Goal: Task Accomplishment & Management: Manage account settings

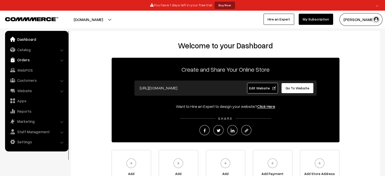
click at [59, 58] on link "Orders" at bounding box center [36, 59] width 60 height 9
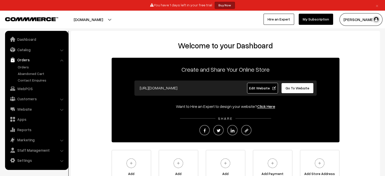
click at [59, 58] on link "Orders" at bounding box center [36, 59] width 60 height 9
click at [63, 61] on li "Orders Orders" at bounding box center [36, 69] width 61 height 28
click at [265, 105] on link "Click Here" at bounding box center [266, 106] width 18 height 5
click at [61, 109] on li "Website Website Builder Authors" at bounding box center [36, 109] width 61 height 9
click at [41, 109] on link "Website" at bounding box center [36, 109] width 60 height 9
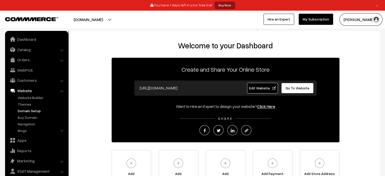
click at [34, 111] on link "Domain Setup" at bounding box center [41, 110] width 50 height 5
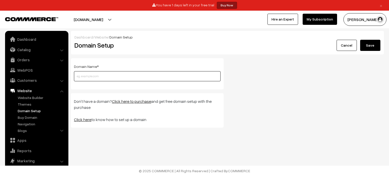
click at [90, 78] on input "text" at bounding box center [147, 76] width 147 height 10
click at [150, 76] on input "text" at bounding box center [147, 76] width 147 height 10
paste input "https://ecom.developersyndicate.in/"
type input "[DOMAIN_NAME]"
click at [360, 40] on button "Save" at bounding box center [370, 45] width 20 height 11
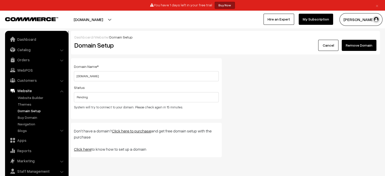
click at [360, 20] on button "[PERSON_NAME]" at bounding box center [360, 19] width 43 height 13
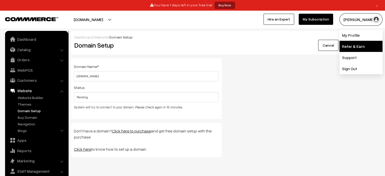
click at [354, 44] on link "Refer & Earn" at bounding box center [360, 46] width 43 height 11
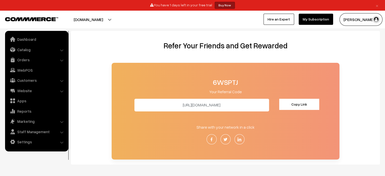
click at [361, 18] on button "[PERSON_NAME]" at bounding box center [360, 19] width 43 height 13
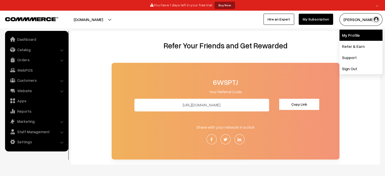
click at [360, 35] on link "My Profile" at bounding box center [360, 35] width 43 height 11
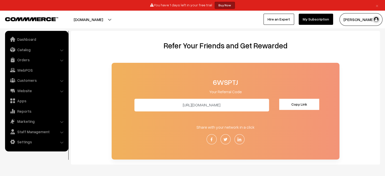
click at [291, 102] on button "Copy Link" at bounding box center [299, 104] width 40 height 11
click at [22, 41] on link "Dashboard" at bounding box center [36, 39] width 60 height 9
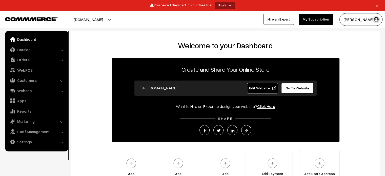
scroll to position [57, 0]
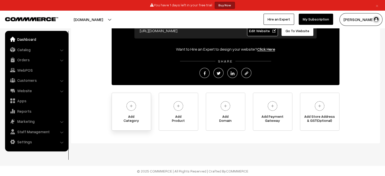
click at [128, 110] on img at bounding box center [131, 106] width 14 height 14
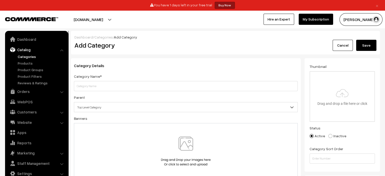
click at [122, 88] on input "text" at bounding box center [186, 86] width 224 height 10
type input "Category 2"
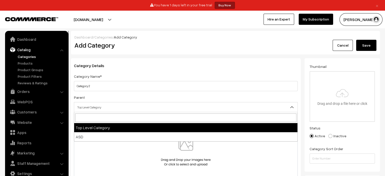
click at [136, 106] on span "Top Level Category" at bounding box center [185, 107] width 223 height 9
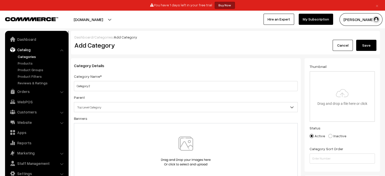
click at [136, 106] on span "Top Level Category" at bounding box center [185, 107] width 223 height 9
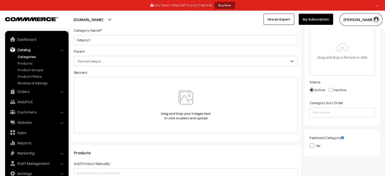
scroll to position [51, 0]
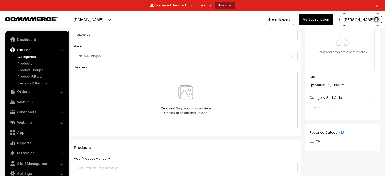
click at [136, 106] on div at bounding box center [185, 100] width 213 height 30
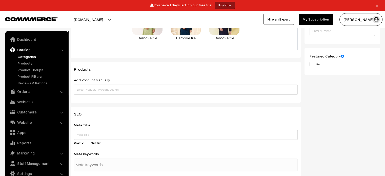
scroll to position [128, 0]
click at [240, 97] on div "Products Add Product Manually Add Product Based on Conditions Products must mat…" at bounding box center [186, 82] width 230 height 41
click at [239, 94] on input "text" at bounding box center [186, 90] width 224 height 10
type input "k"
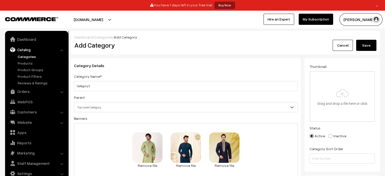
scroll to position [0, 0]
type input "Sample 1"
click at [353, 80] on input "file" at bounding box center [342, 97] width 64 height 50
type input "C:\fakepath\download (2).jpg"
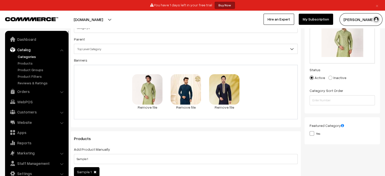
scroll to position [60, 0]
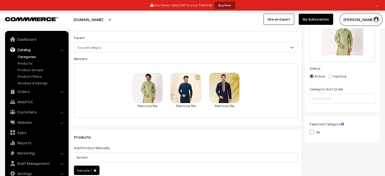
click at [325, 133] on div "Yes" at bounding box center [342, 132] width 65 height 6
click at [318, 132] on label "Yes" at bounding box center [315, 131] width 11 height 5
click at [313, 132] on input "Yes" at bounding box center [311, 131] width 3 height 3
checkbox input "true"
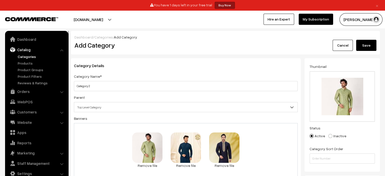
click at [374, 47] on button "Save" at bounding box center [366, 45] width 20 height 11
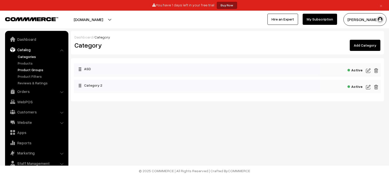
click at [25, 67] on link "Product Groups" at bounding box center [41, 69] width 50 height 5
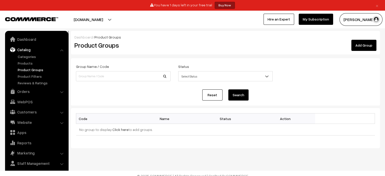
click at [374, 38] on div "Dashboard / Product Groups" at bounding box center [225, 36] width 302 height 5
click at [370, 45] on link "Add Group" at bounding box center [363, 45] width 25 height 11
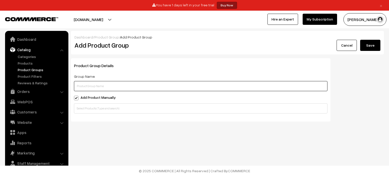
click at [183, 84] on input "text" at bounding box center [200, 86] width 253 height 10
type input "q"
type input "a"
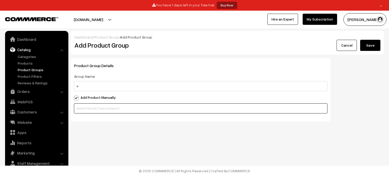
click at [138, 113] on input "text" at bounding box center [200, 108] width 253 height 10
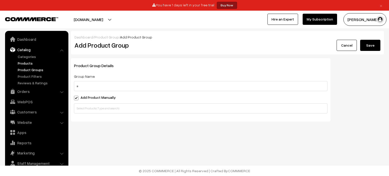
click at [30, 61] on link "Products" at bounding box center [41, 63] width 50 height 5
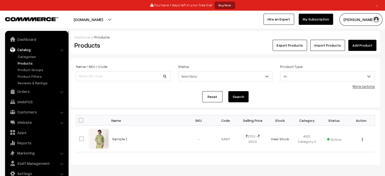
click at [323, 44] on link "Import Products" at bounding box center [327, 45] width 35 height 11
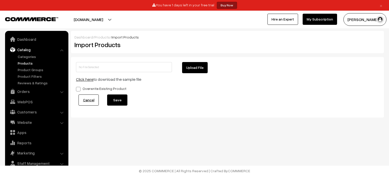
click at [80, 78] on link "Click here" at bounding box center [84, 79] width 17 height 5
click at [197, 69] on button "Upload File" at bounding box center [195, 67] width 26 height 11
click at [195, 73] on form "Upload File Click here to download the sample file Overwrite Existing Product C…" at bounding box center [227, 87] width 303 height 50
click at [195, 70] on button "Upload File" at bounding box center [195, 67] width 26 height 11
type input "product-import-sample (2).zip"
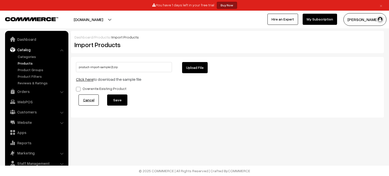
click at [123, 99] on button "Save" at bounding box center [117, 99] width 20 height 11
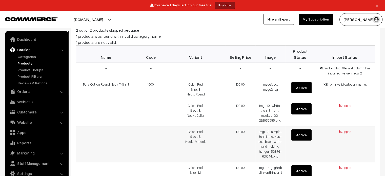
scroll to position [18, 0]
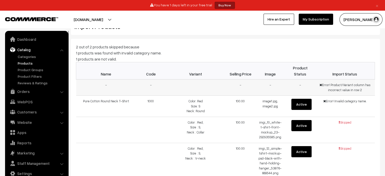
click at [334, 88] on span "Error! Product/Variant column has incorrect value in row 2" at bounding box center [344, 87] width 51 height 9
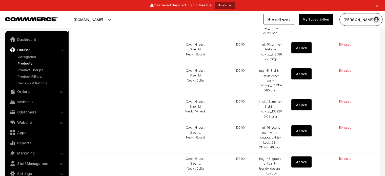
scroll to position [782, 0]
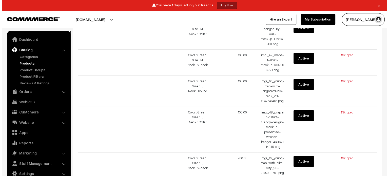
scroll to position [0, 0]
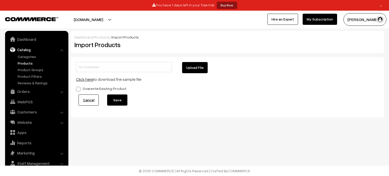
click at [22, 63] on link "Products" at bounding box center [41, 63] width 50 height 5
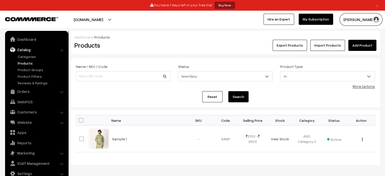
click at [334, 43] on link "Import Products" at bounding box center [327, 45] width 35 height 11
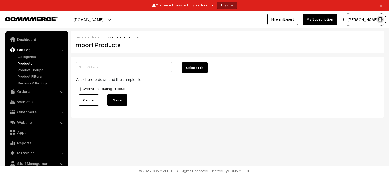
click at [189, 73] on form "Upload File Click here to download the sample file Overwrite Existing Product C…" at bounding box center [227, 87] width 303 height 50
click at [190, 71] on button "Upload File" at bounding box center [195, 67] width 26 height 11
type input "product-import-sample (2).zip"
click at [122, 99] on button "Save" at bounding box center [117, 99] width 20 height 11
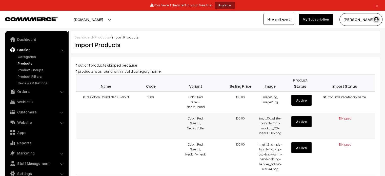
click at [298, 124] on button "Active" at bounding box center [301, 121] width 20 height 11
click at [324, 103] on td "Error! Invalid category name." at bounding box center [345, 102] width 60 height 21
click at [28, 54] on link "Categories" at bounding box center [41, 56] width 50 height 5
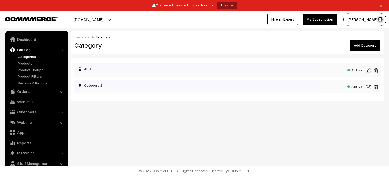
click at [363, 48] on link "Add Category" at bounding box center [365, 45] width 31 height 11
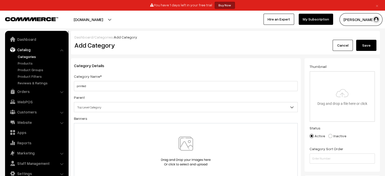
type input "printed"
drag, startPoint x: 277, startPoint y: 113, endPoint x: 278, endPoint y: 108, distance: 5.0
click at [278, 108] on div "Category Details Category Name* printed Parent Top Level Category ASD Category …" at bounding box center [186, 122] width 230 height 129
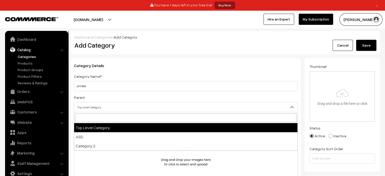
click at [278, 108] on span "Top Level Category" at bounding box center [185, 107] width 223 height 9
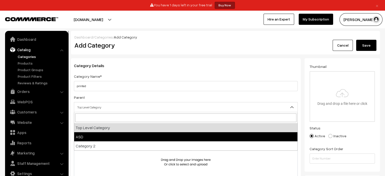
select select "1"
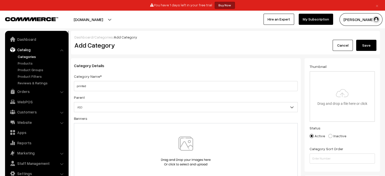
click at [371, 42] on button "Save" at bounding box center [366, 45] width 20 height 11
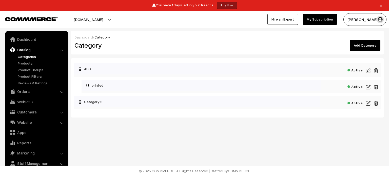
click at [367, 48] on link "Add Category" at bounding box center [365, 45] width 31 height 11
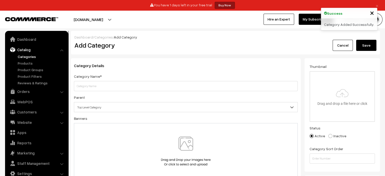
click at [247, 86] on input "text" at bounding box center [186, 86] width 224 height 10
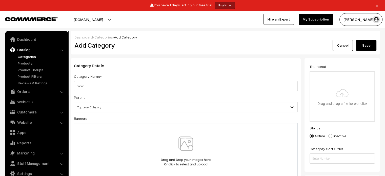
type input "cotton"
click at [369, 46] on button "Save" at bounding box center [366, 45] width 20 height 11
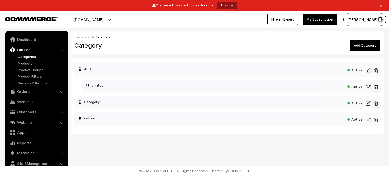
click at [358, 44] on link "Add Category" at bounding box center [365, 45] width 31 height 11
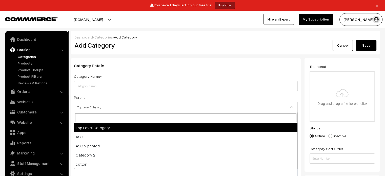
click at [271, 109] on span "Top Level Category" at bounding box center [185, 107] width 223 height 9
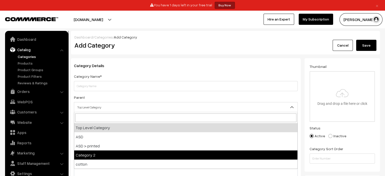
select select "2"
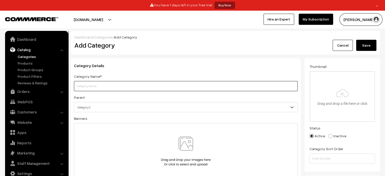
click at [251, 87] on input "text" at bounding box center [186, 86] width 224 height 10
paste input "t-shirt"
type input "t-shirt"
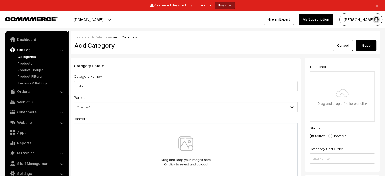
click at [364, 43] on button "Save" at bounding box center [366, 45] width 20 height 11
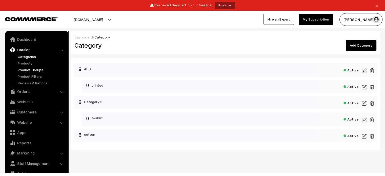
click at [39, 69] on link "Product Groups" at bounding box center [41, 69] width 50 height 5
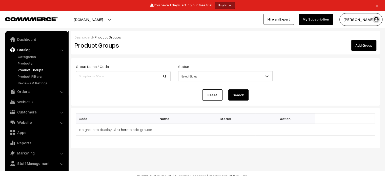
click at [30, 64] on link "Products" at bounding box center [41, 63] width 50 height 5
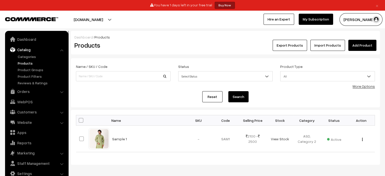
click at [328, 49] on link "Import Products" at bounding box center [327, 45] width 35 height 11
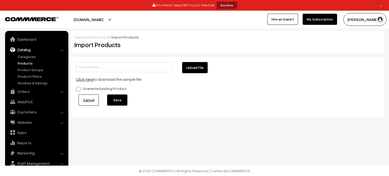
click at [197, 66] on button "Upload File" at bounding box center [195, 67] width 26 height 11
type input "product-import-sample (2).zip"
click at [121, 101] on button "Save" at bounding box center [117, 99] width 20 height 11
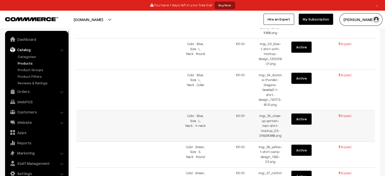
scroll to position [533, 0]
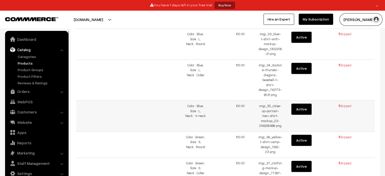
click at [307, 104] on button "Active" at bounding box center [301, 109] width 20 height 11
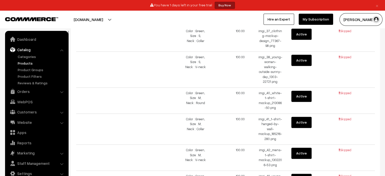
scroll to position [760, 0]
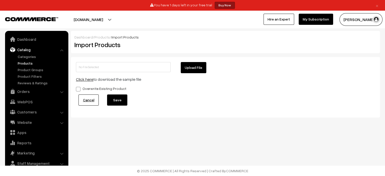
scroll to position [0, 0]
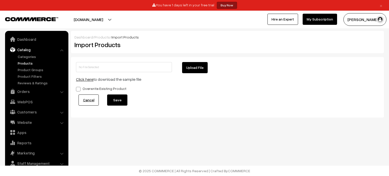
click at [196, 66] on button "Upload File" at bounding box center [195, 67] width 26 height 11
type input "product-import-sample (2).zip"
click at [119, 98] on button "Save" at bounding box center [117, 99] width 20 height 11
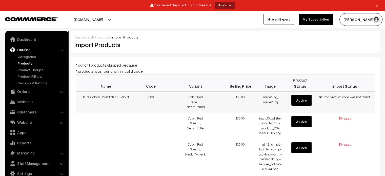
scroll to position [19, 0]
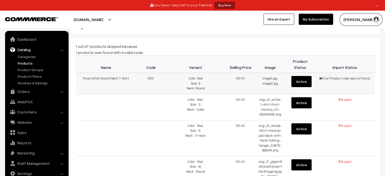
click at [310, 80] on button "Active" at bounding box center [301, 81] width 20 height 11
click at [351, 78] on span "Error! Product code was not found." at bounding box center [344, 78] width 51 height 4
click at [29, 62] on link "Products" at bounding box center [41, 63] width 50 height 5
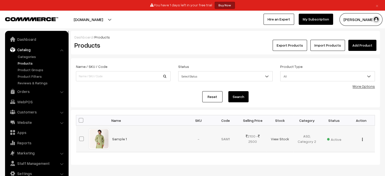
scroll to position [21, 0]
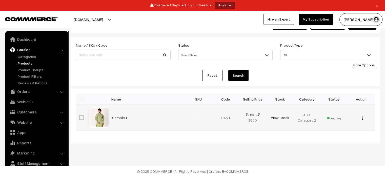
click at [227, 115] on td "SAM1" at bounding box center [225, 117] width 27 height 27
click at [364, 118] on div "View Edit Delete" at bounding box center [361, 117] width 21 height 5
click at [363, 118] on button "button" at bounding box center [362, 118] width 1 height 4
click at [352, 133] on link "Edit" at bounding box center [339, 136] width 43 height 11
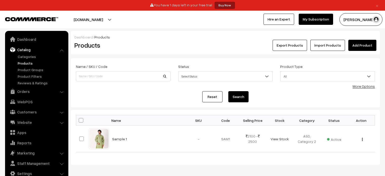
scroll to position [21, 0]
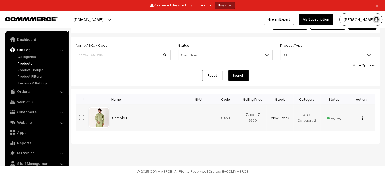
click at [224, 116] on td "SAM1" at bounding box center [225, 117] width 27 height 27
copy td "SAM1"
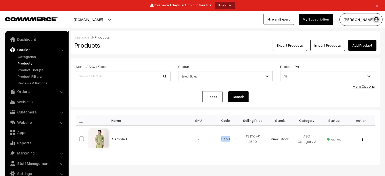
click at [328, 44] on link "Import Products" at bounding box center [327, 45] width 35 height 11
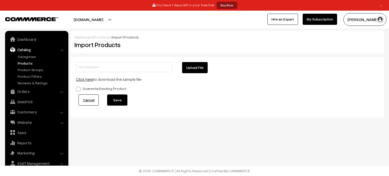
click at [191, 69] on button "Upload File" at bounding box center [195, 67] width 26 height 11
type input "product-import-sample (2).zip"
click at [120, 96] on button "Save" at bounding box center [117, 99] width 20 height 11
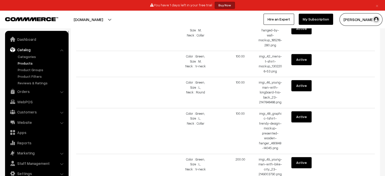
scroll to position [754, 0]
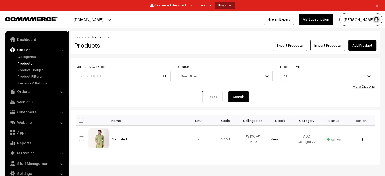
click at [30, 63] on link "Products" at bounding box center [41, 63] width 50 height 5
click at [30, 58] on link "Categories" at bounding box center [41, 56] width 50 height 5
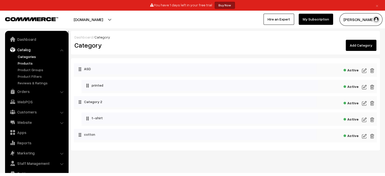
click at [31, 64] on link "Products" at bounding box center [41, 63] width 50 height 5
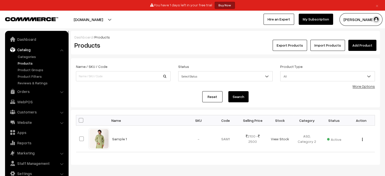
scroll to position [21, 0]
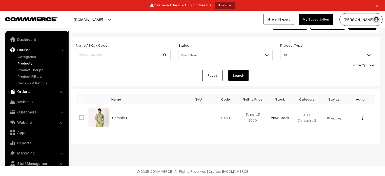
click at [32, 89] on link "Orders" at bounding box center [36, 91] width 60 height 9
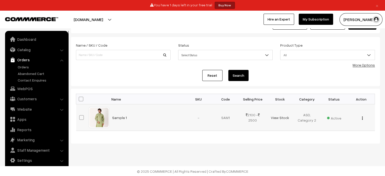
scroll to position [0, 0]
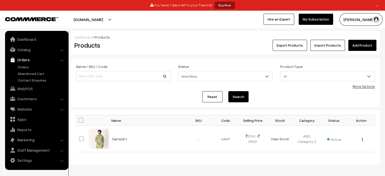
click at [329, 43] on link "Import Products" at bounding box center [327, 45] width 35 height 11
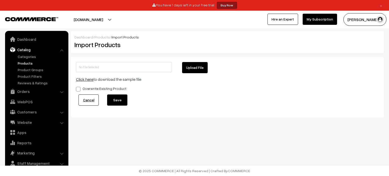
click at [202, 68] on button "Upload File" at bounding box center [195, 67] width 26 height 11
type input "product-import-sample (2).zip"
click at [122, 102] on button "Save" at bounding box center [117, 99] width 20 height 11
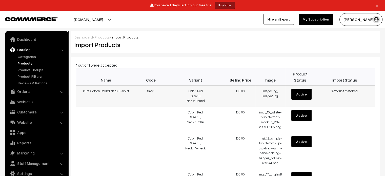
click at [300, 94] on button "Active" at bounding box center [301, 94] width 20 height 11
click at [301, 117] on button "Active" at bounding box center [301, 115] width 20 height 11
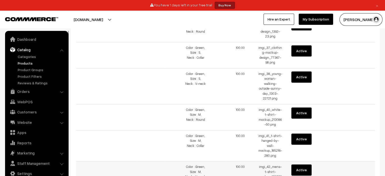
scroll to position [754, 0]
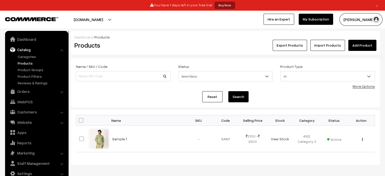
click at [347, 47] on div "Export Products Import Products Add Product" at bounding box center [277, 45] width 199 height 11
click at [341, 45] on link "Import Products" at bounding box center [327, 45] width 35 height 11
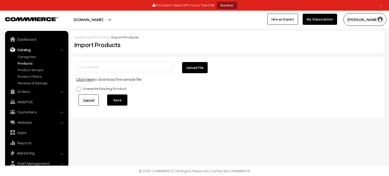
click at [199, 68] on button "Upload File" at bounding box center [195, 67] width 26 height 11
type input "product-import-sample (3).zip"
click at [90, 89] on label "Overwrite Existing Product" at bounding box center [101, 88] width 50 height 5
click at [79, 89] on input "Overwrite Existing Product" at bounding box center [77, 88] width 3 height 3
checkbox input "true"
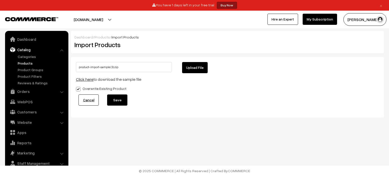
click at [120, 103] on button "Save" at bounding box center [117, 99] width 20 height 11
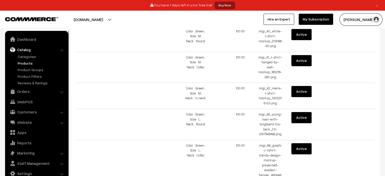
scroll to position [754, 0]
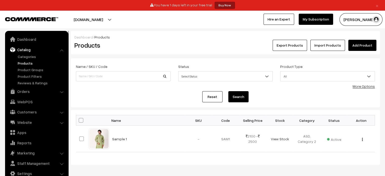
click at [364, 87] on link "More Options" at bounding box center [364, 86] width 22 height 4
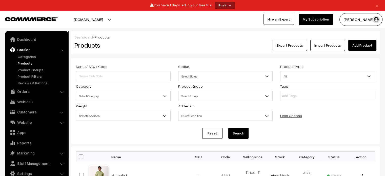
click at [296, 115] on link "Less Options" at bounding box center [291, 115] width 22 height 4
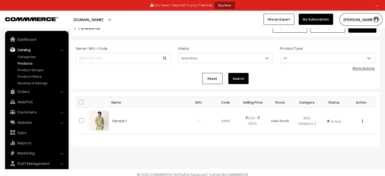
scroll to position [19, 0]
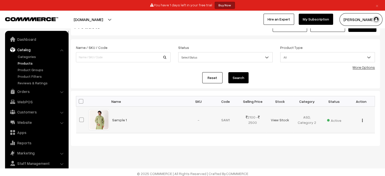
click at [362, 121] on div "View Edit Delete" at bounding box center [361, 119] width 21 height 5
click at [362, 121] on button "button" at bounding box center [362, 120] width 1 height 4
click at [363, 121] on div "View Edit Delete" at bounding box center [361, 119] width 21 height 5
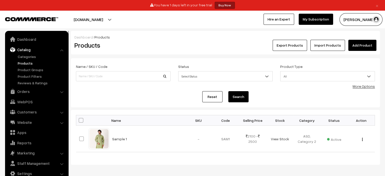
click at [217, 97] on link "Reset" at bounding box center [212, 96] width 20 height 11
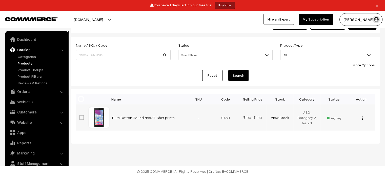
click at [133, 121] on td "Pure Cotton Round Neck T-Shirt prints" at bounding box center [147, 117] width 76 height 27
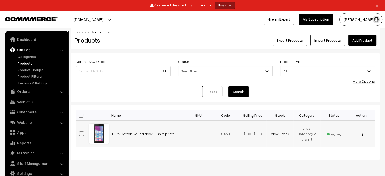
scroll to position [2, 0]
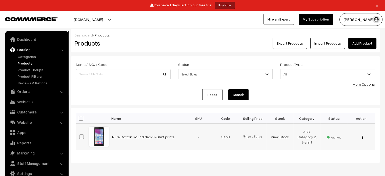
click at [96, 145] on div at bounding box center [98, 136] width 19 height 19
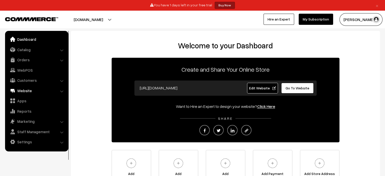
click at [38, 94] on link "Website" at bounding box center [36, 90] width 60 height 9
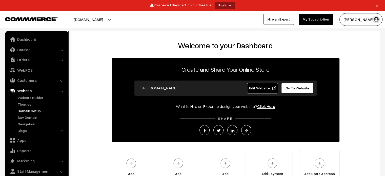
click at [34, 110] on link "Domain Setup" at bounding box center [41, 110] width 50 height 5
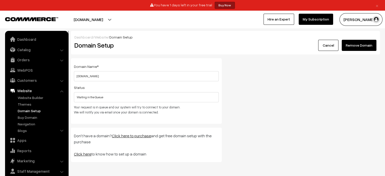
click at [334, 45] on link "Cancel" at bounding box center [328, 45] width 20 height 11
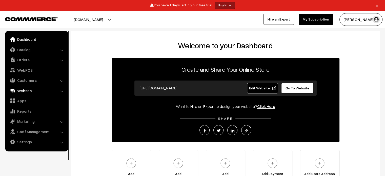
click at [37, 89] on link "Website" at bounding box center [36, 90] width 60 height 9
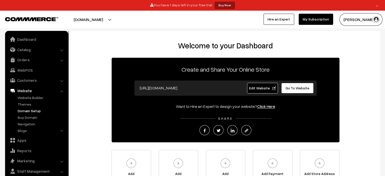
click at [35, 111] on link "Domain Setup" at bounding box center [41, 110] width 50 height 5
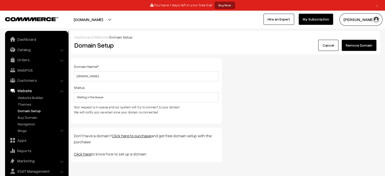
click at [318, 20] on link "My Subscription" at bounding box center [316, 19] width 34 height 11
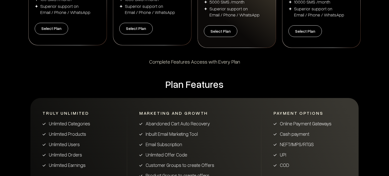
scroll to position [202, 0]
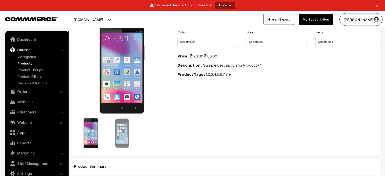
scroll to position [62, 0]
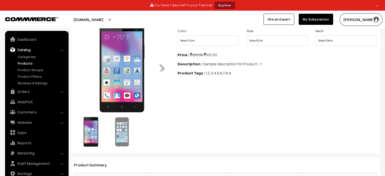
click at [127, 130] on img at bounding box center [122, 132] width 30 height 30
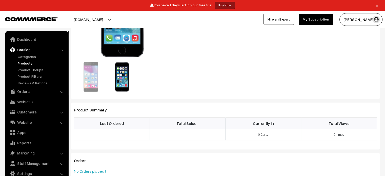
scroll to position [115, 0]
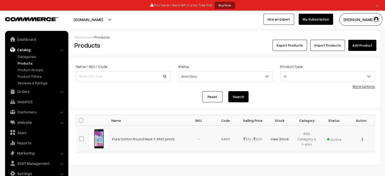
scroll to position [2, 0]
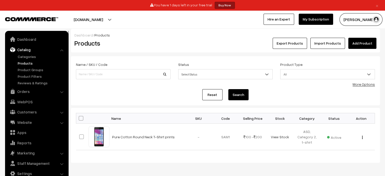
click at [326, 47] on link "Import Products" at bounding box center [327, 43] width 35 height 11
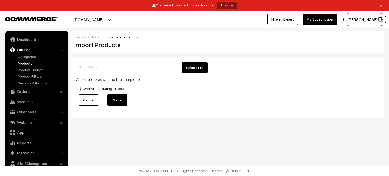
click at [185, 71] on button "Upload File" at bounding box center [195, 67] width 26 height 11
type input "product-import-sample (4).zip"
click at [112, 90] on label "Overwrite Existing Product" at bounding box center [101, 88] width 50 height 5
click at [79, 90] on input "Overwrite Existing Product" at bounding box center [77, 88] width 3 height 3
checkbox input "true"
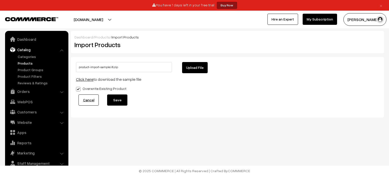
click at [117, 97] on button "Save" at bounding box center [117, 99] width 20 height 11
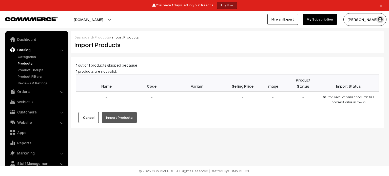
click at [85, 117] on div "1 out of 1 products skipped because 1 products are not valid. Name Code Variant…" at bounding box center [227, 92] width 303 height 61
click at [85, 117] on button "Cancel" at bounding box center [88, 117] width 20 height 11
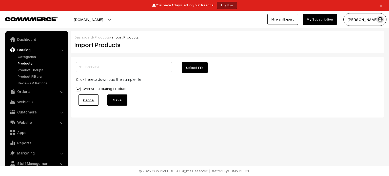
click at [192, 64] on button "Upload File" at bounding box center [195, 67] width 26 height 11
type input "product-import-sample (2).zip"
click at [117, 102] on button "Save" at bounding box center [117, 99] width 20 height 11
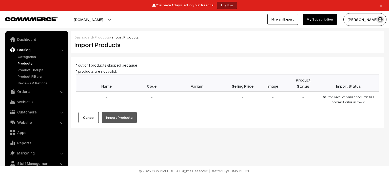
click at [97, 119] on button "Cancel" at bounding box center [88, 117] width 20 height 11
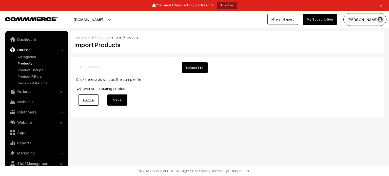
click at [202, 71] on button "Upload File" at bounding box center [195, 67] width 26 height 11
type input "product-import-sample (2).zip"
click at [114, 104] on button "Save" at bounding box center [117, 99] width 20 height 11
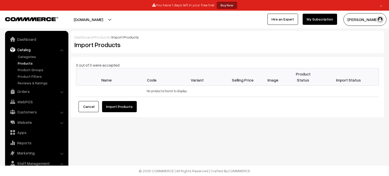
click at [115, 107] on button "Import Products" at bounding box center [119, 106] width 35 height 11
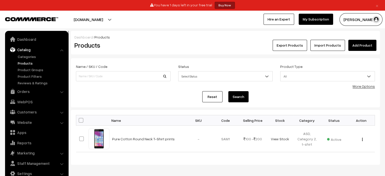
click at [342, 47] on link "Import Products" at bounding box center [327, 45] width 35 height 11
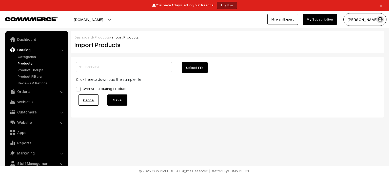
click at [189, 68] on button "Upload File" at bounding box center [195, 67] width 26 height 11
type input "product-import-sample (2).zip"
click at [113, 102] on button "Save" at bounding box center [117, 99] width 20 height 11
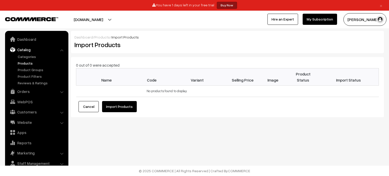
click at [117, 105] on button "Import Products" at bounding box center [119, 106] width 35 height 11
